Goal: Information Seeking & Learning: Learn about a topic

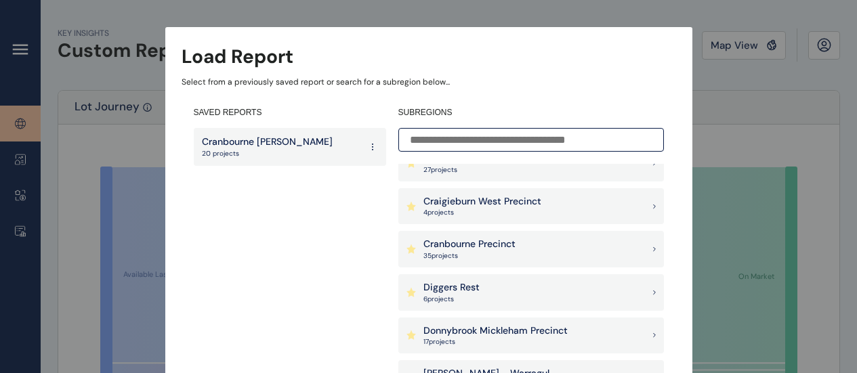
scroll to position [474, 0]
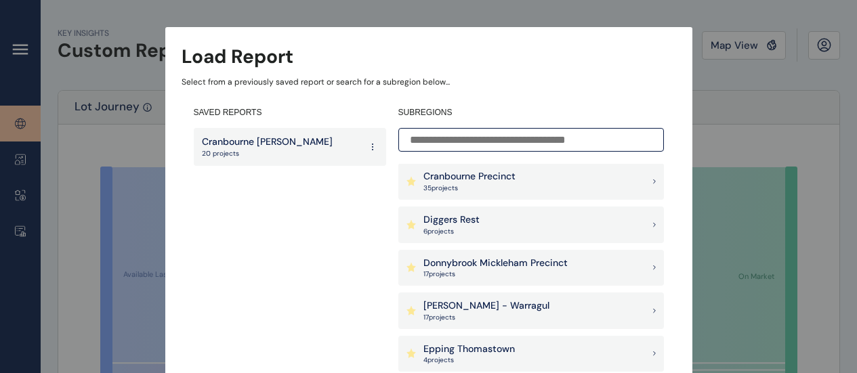
click at [495, 273] on p "17 project s" at bounding box center [496, 274] width 144 height 9
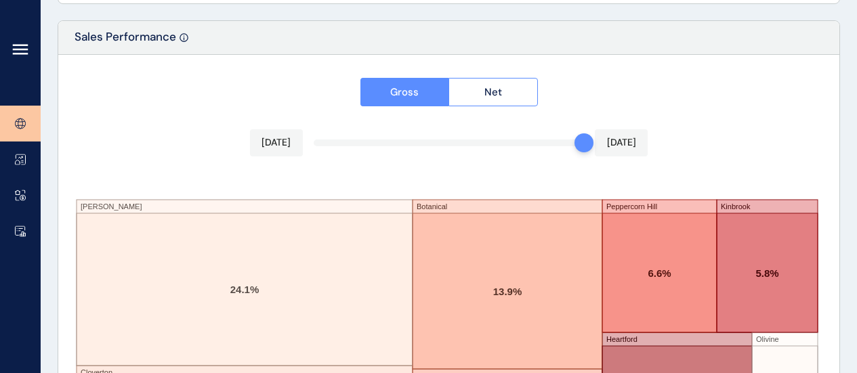
scroll to position [2304, 0]
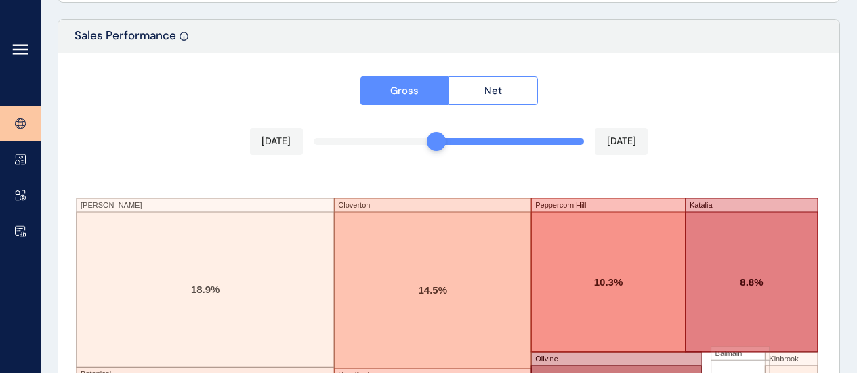
drag, startPoint x: 579, startPoint y: 142, endPoint x: 426, endPoint y: 136, distance: 153.3
click at [427, 136] on div "[DATE] [DATE]" at bounding box center [449, 141] width 399 height 27
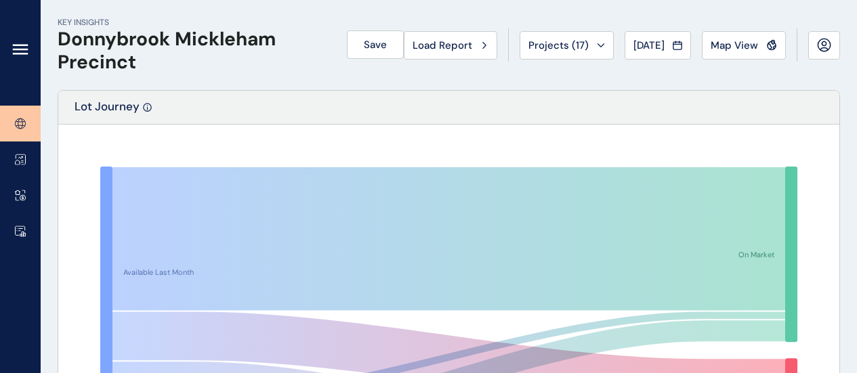
scroll to position [0, 0]
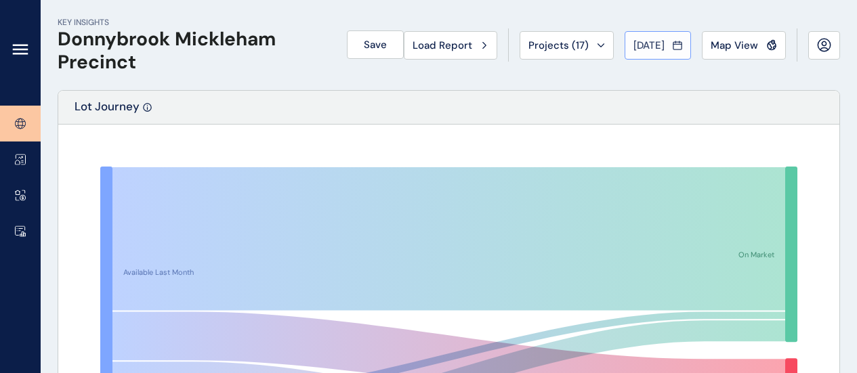
click at [634, 47] on span "[DATE]" at bounding box center [649, 46] width 31 height 14
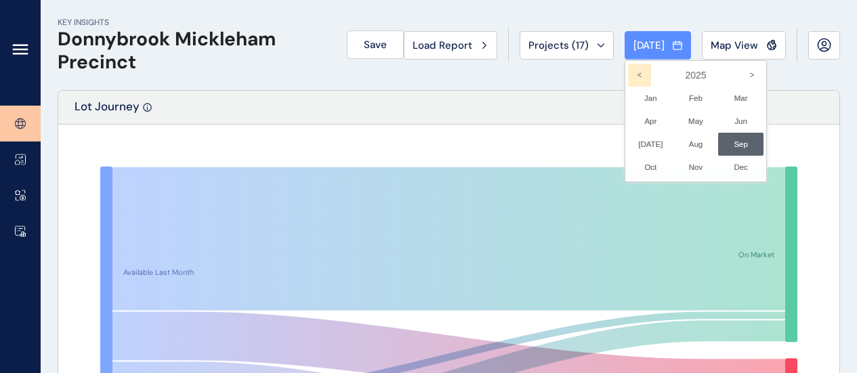
click at [628, 77] on icon "<" at bounding box center [639, 75] width 23 height 23
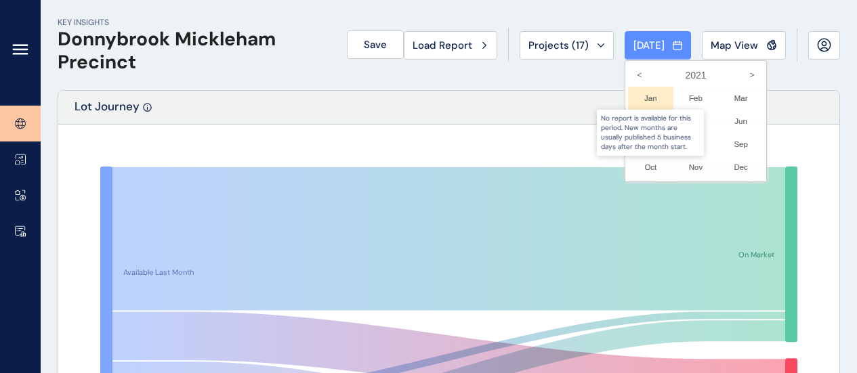
click at [639, 104] on div at bounding box center [650, 98] width 45 height 23
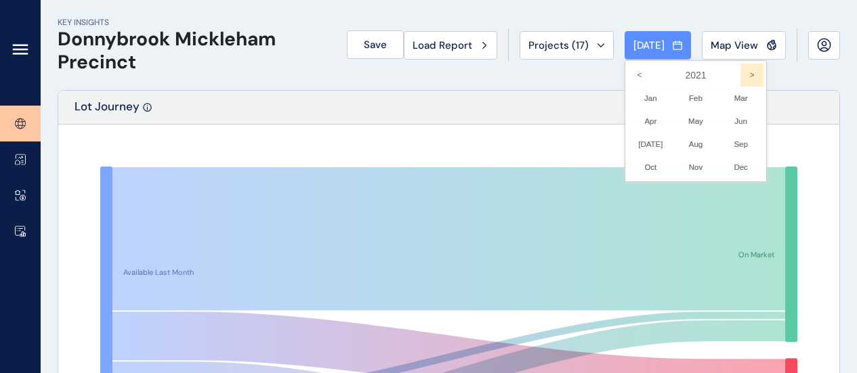
click at [741, 72] on icon ">" at bounding box center [752, 75] width 23 height 23
click at [643, 98] on li "Jan No report is available for this period. New months are usually published 5 …" at bounding box center [650, 98] width 45 height 23
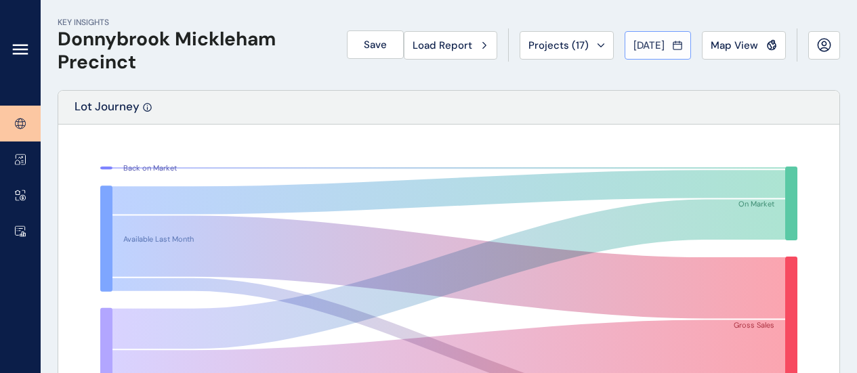
click at [634, 39] on span "[DATE]" at bounding box center [649, 46] width 31 height 14
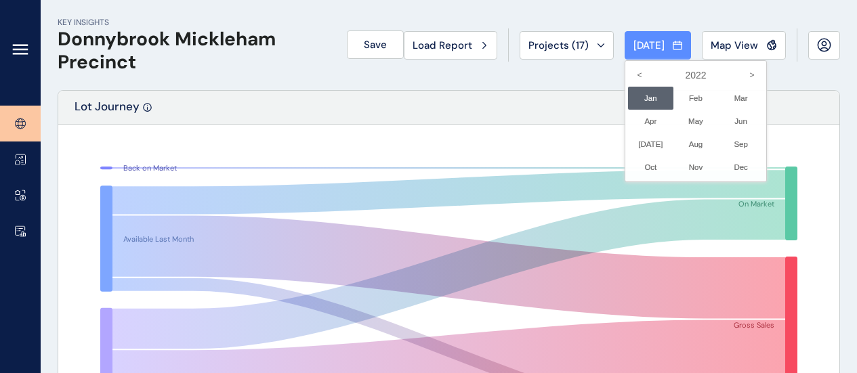
drag, startPoint x: 735, startPoint y: 69, endPoint x: 726, endPoint y: 70, distance: 8.9
click at [741, 68] on icon ">" at bounding box center [752, 75] width 23 height 23
click at [641, 96] on li "Jan No report is available for this period. New months are usually published 5 …" at bounding box center [650, 98] width 45 height 23
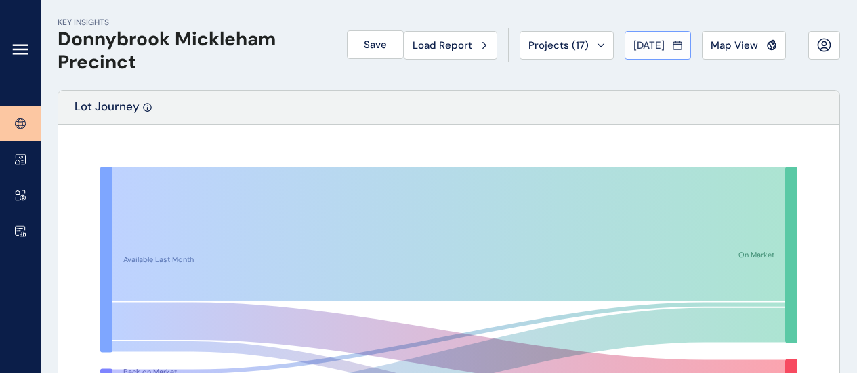
click at [637, 52] on button "[DATE]" at bounding box center [658, 45] width 66 height 28
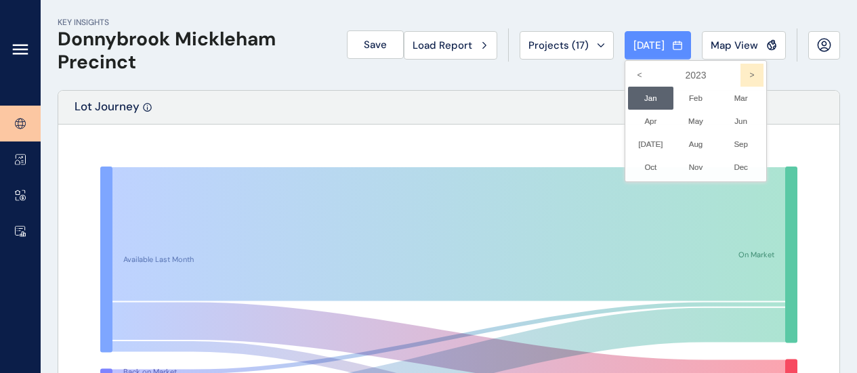
click at [741, 76] on icon ">" at bounding box center [752, 75] width 23 height 23
click at [722, 136] on li "Sep No report is available for this period. New months are usually published 5 …" at bounding box center [740, 144] width 45 height 23
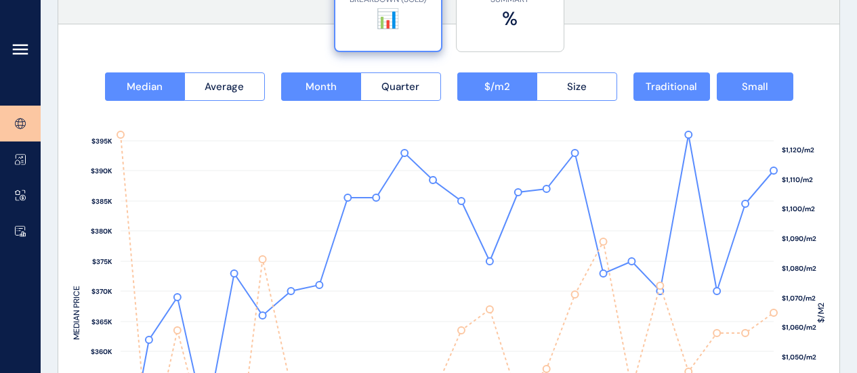
scroll to position [1694, 0]
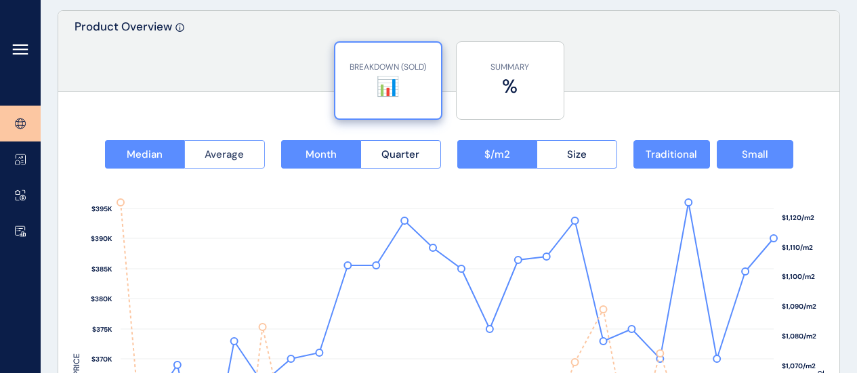
click at [246, 152] on button "Average" at bounding box center [224, 154] width 81 height 28
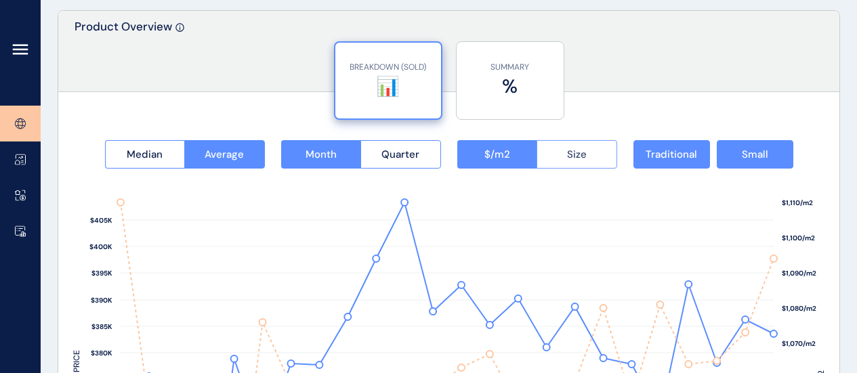
click at [569, 161] on button "Size" at bounding box center [577, 154] width 81 height 28
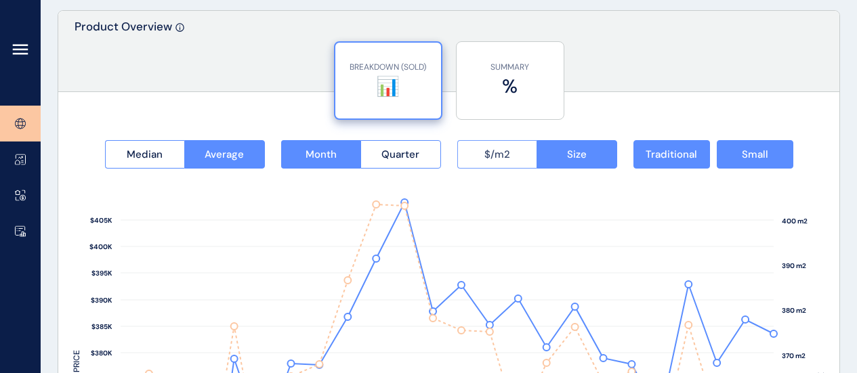
click at [510, 158] on span "$/m2" at bounding box center [498, 155] width 26 height 14
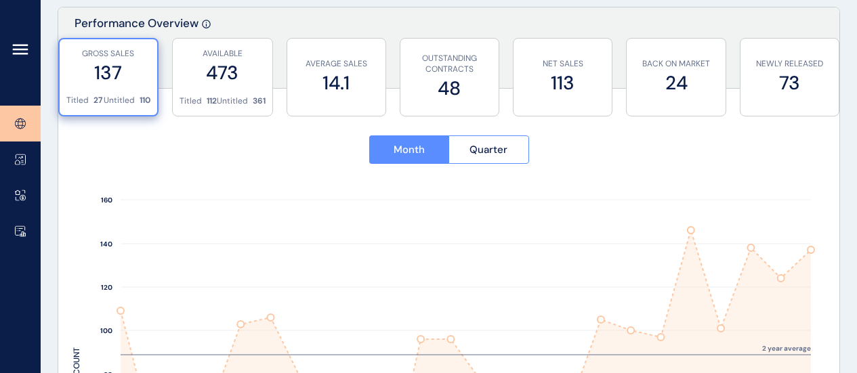
scroll to position [407, 0]
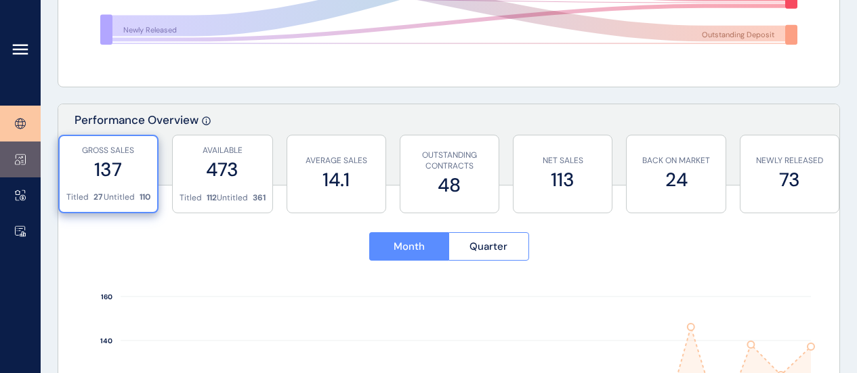
click at [27, 169] on link at bounding box center [20, 160] width 41 height 36
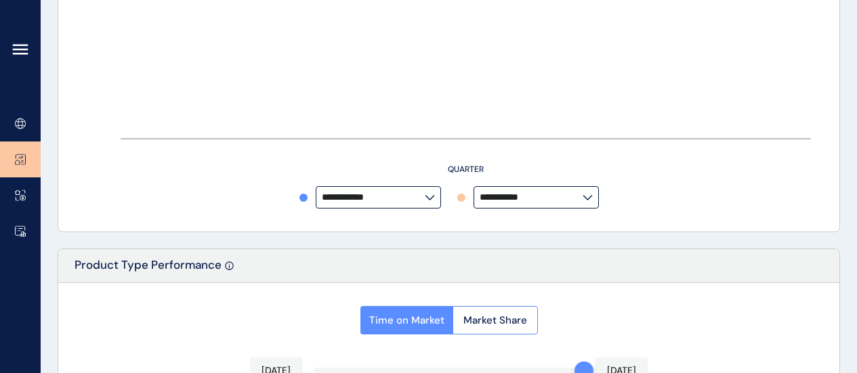
type input "**********"
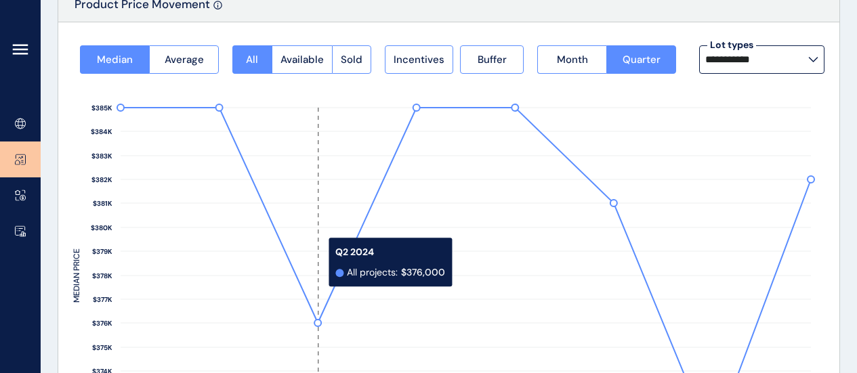
scroll to position [68, 0]
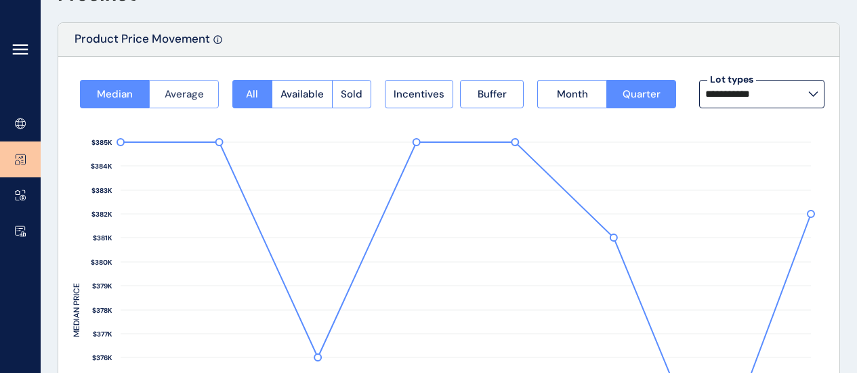
click at [161, 95] on button "Average" at bounding box center [184, 94] width 70 height 28
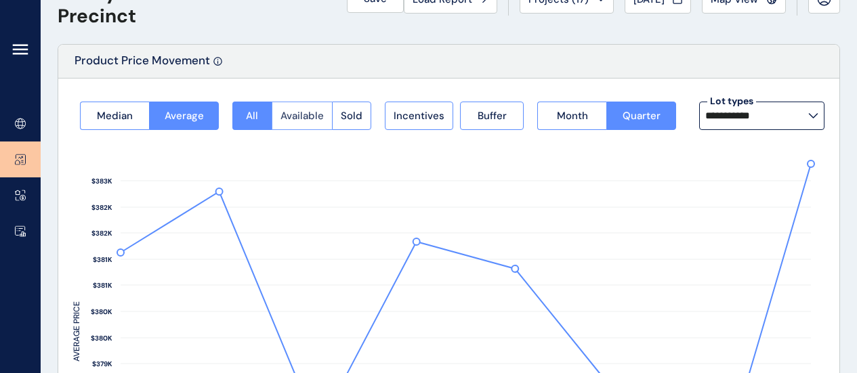
scroll to position [0, 0]
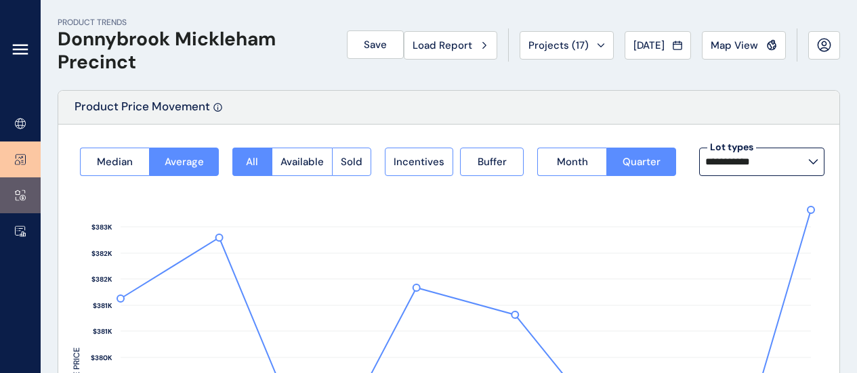
click at [24, 192] on icon at bounding box center [23, 191] width 3 height 3
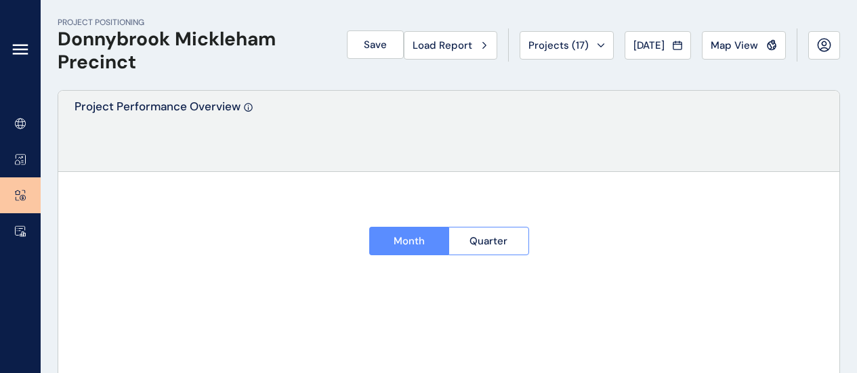
type input "**********"
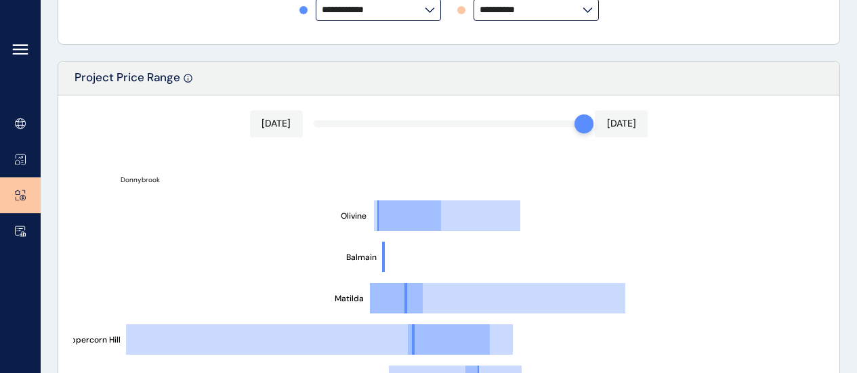
scroll to position [689, 0]
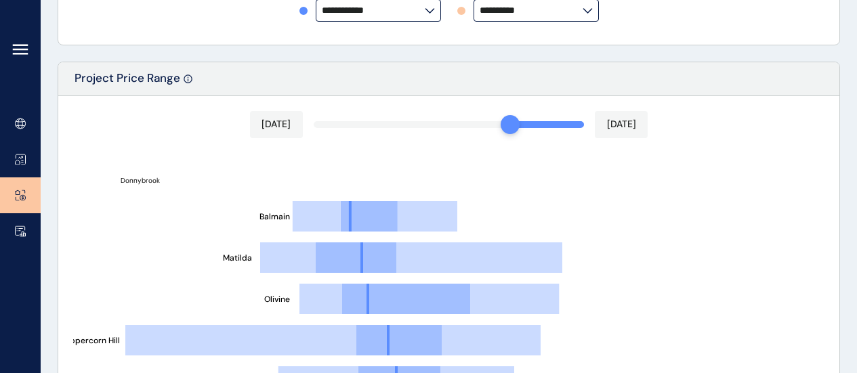
drag, startPoint x: 572, startPoint y: 125, endPoint x: 493, endPoint y: 126, distance: 79.3
click at [501, 125] on div at bounding box center [510, 124] width 19 height 19
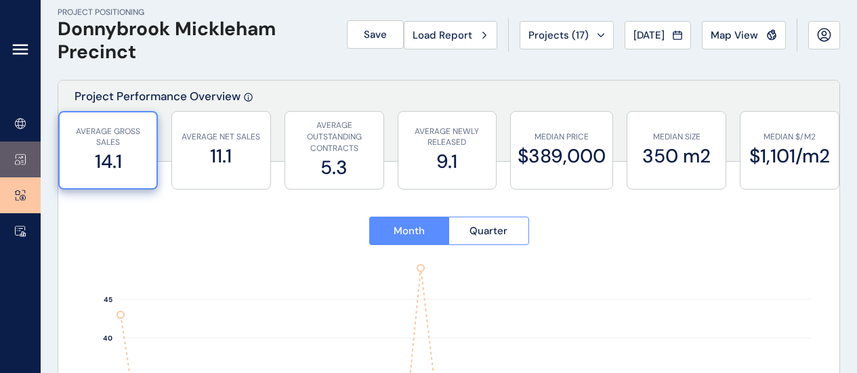
scroll to position [0, 0]
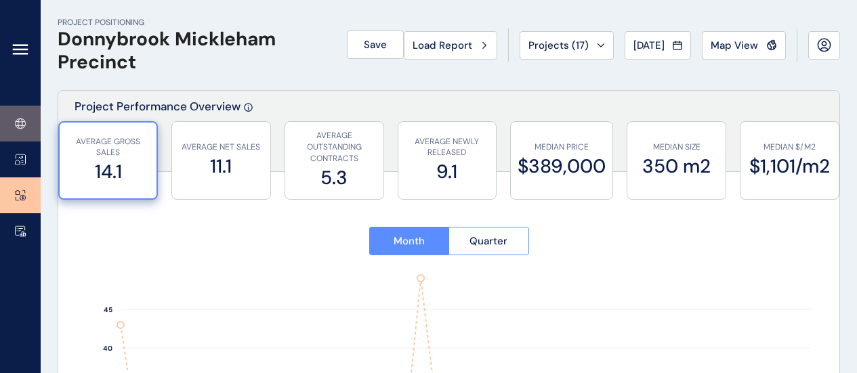
click at [19, 123] on icon at bounding box center [20, 124] width 11 height 12
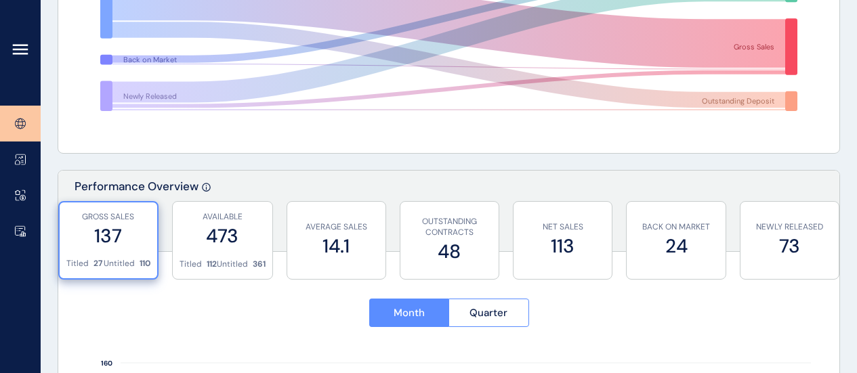
scroll to position [339, 0]
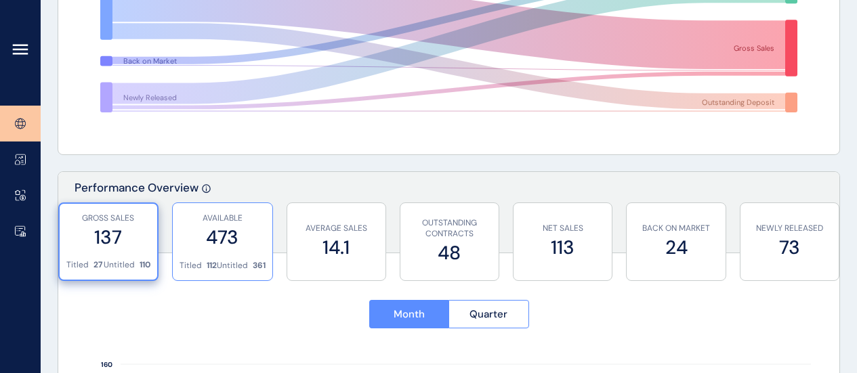
click at [237, 233] on label "473" at bounding box center [223, 237] width 86 height 26
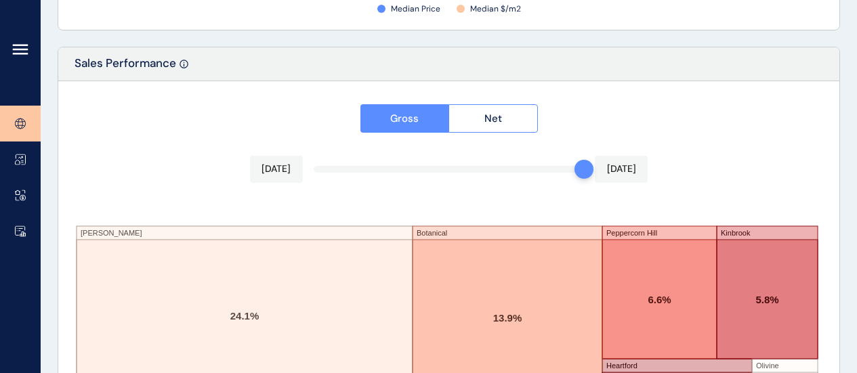
scroll to position [2276, 0]
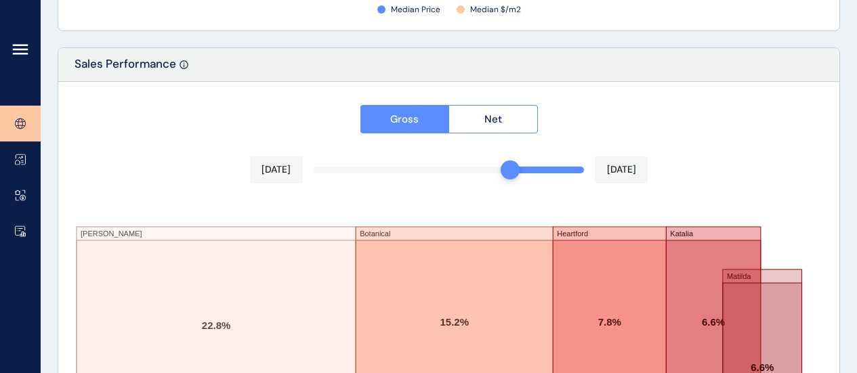
drag, startPoint x: 581, startPoint y: 169, endPoint x: 506, endPoint y: 169, distance: 74.6
click at [506, 169] on div at bounding box center [510, 170] width 19 height 19
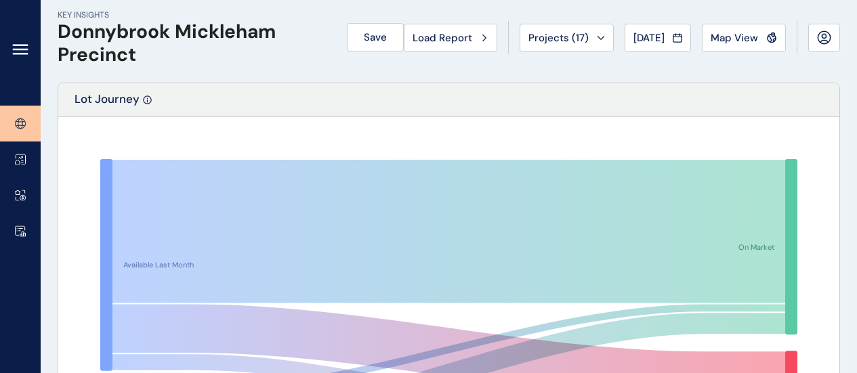
scroll to position [0, 0]
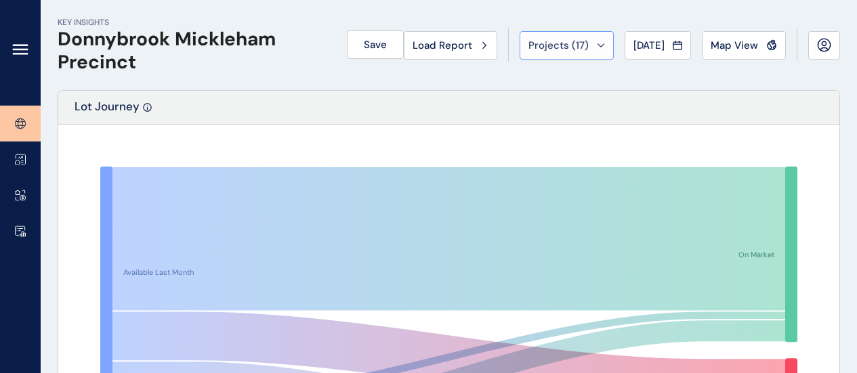
click at [598, 44] on icon at bounding box center [601, 44] width 6 height 3
click at [342, 96] on div "Lot Journey" at bounding box center [448, 108] width 781 height 34
click at [552, 53] on button "Projects ( 17 )" at bounding box center [567, 45] width 94 height 28
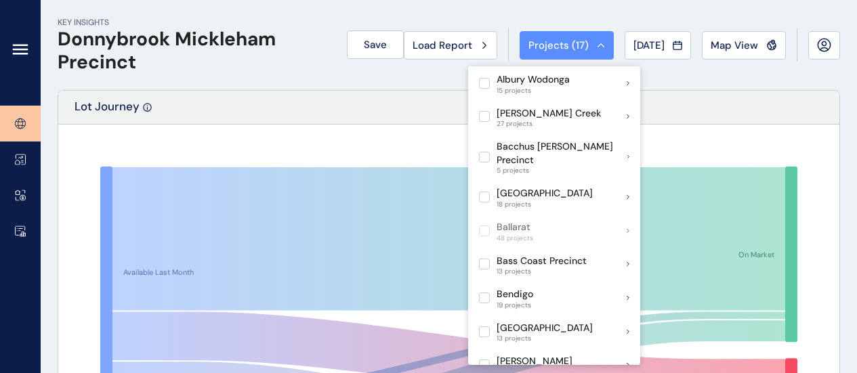
click at [304, 88] on div "KEY INSIGHTS Donnybrook Mickleham Precinct Save Load Report Projects ( 17 ) [DA…" at bounding box center [449, 45] width 783 height 90
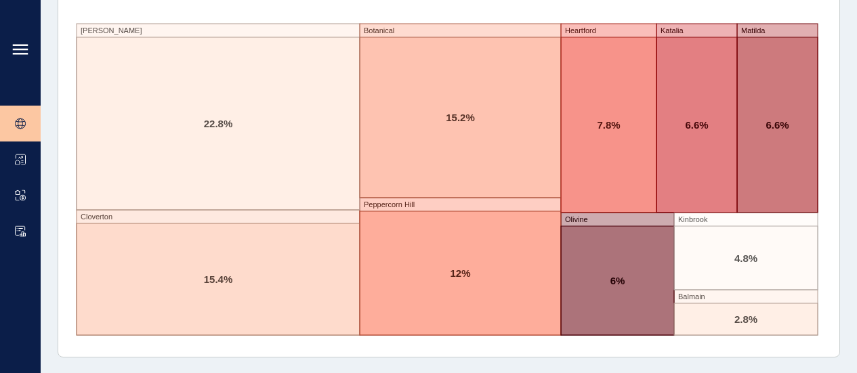
scroll to position [2344, 0]
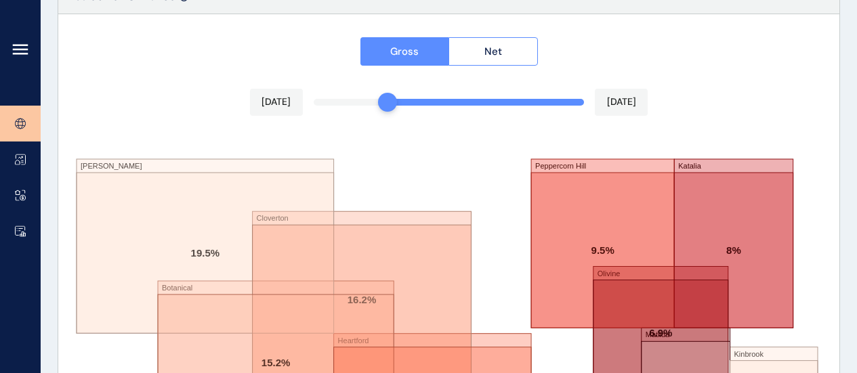
drag, startPoint x: 504, startPoint y: 101, endPoint x: 382, endPoint y: 98, distance: 121.3
click at [382, 98] on div at bounding box center [387, 102] width 19 height 19
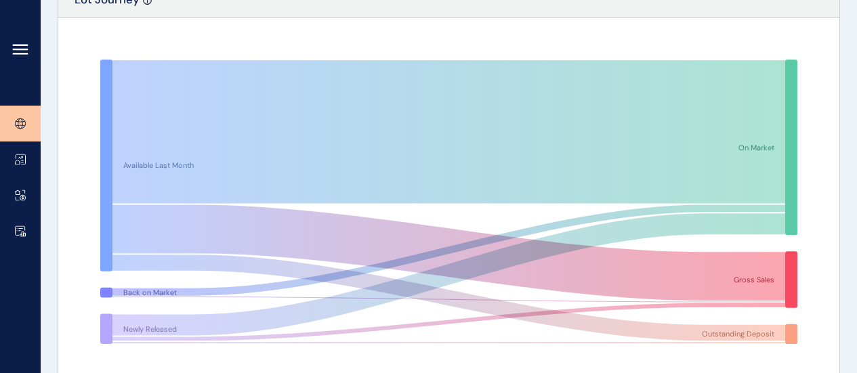
scroll to position [0, 0]
